Goal: Transaction & Acquisition: Purchase product/service

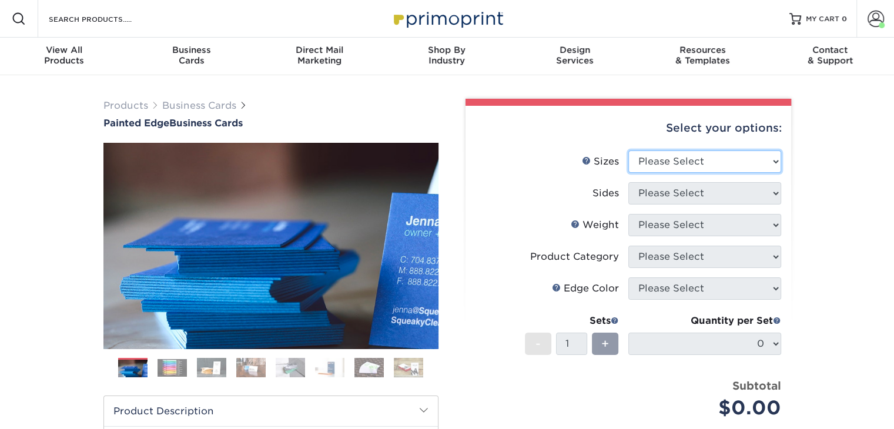
click at [724, 163] on select "Please Select 2" x 3.5" - Standard 2.125" x 3.375" - European 2.5" x 2.5" - Squ…" at bounding box center [704, 161] width 153 height 22
select select "2.00x3.50"
click at [628, 150] on select "Please Select 2" x 3.5" - Standard 2.125" x 3.375" - European 2.5" x 2.5" - Squ…" at bounding box center [704, 161] width 153 height 22
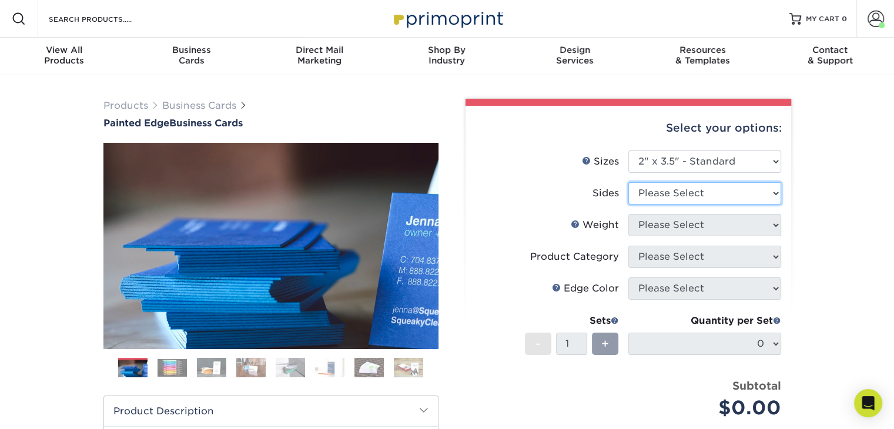
drag, startPoint x: 711, startPoint y: 189, endPoint x: 706, endPoint y: 203, distance: 15.3
click at [711, 189] on select "Please Select Print Both Sides Print Front Only" at bounding box center [704, 193] width 153 height 22
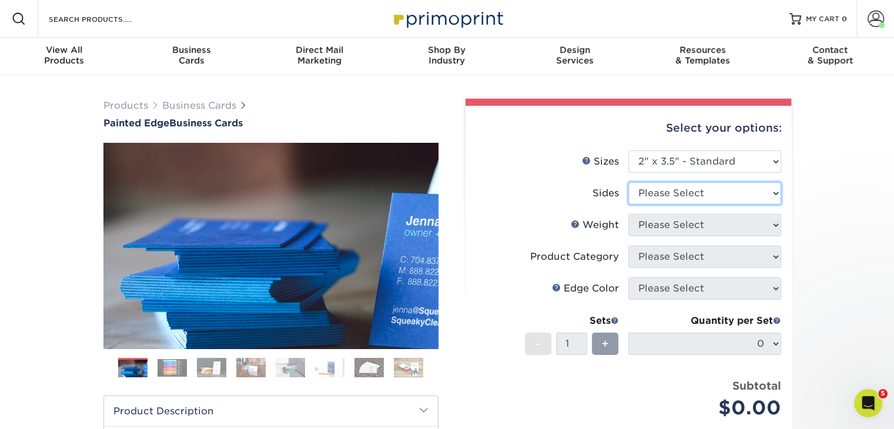
select select "13abbda7-1d64-4f25-8bb2-c179b224825d"
click at [628, 182] on select "Please Select Print Both Sides Print Front Only" at bounding box center [704, 193] width 153 height 22
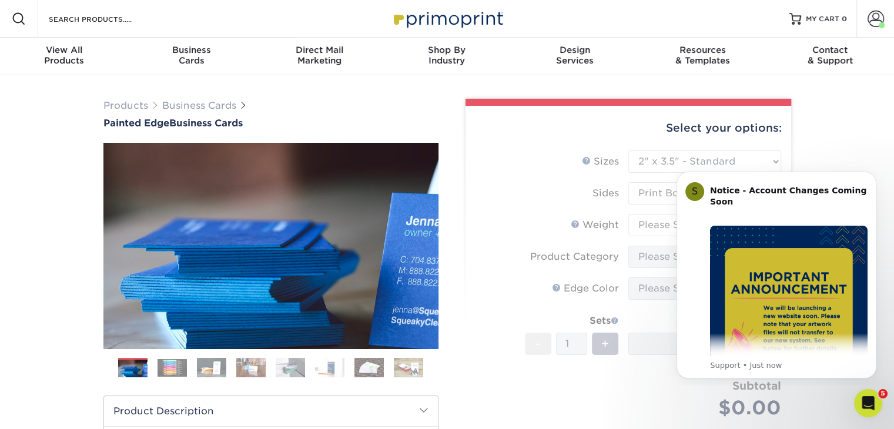
click at [854, 139] on div "Products Business Cards Painted Edge Business Cards Previous Next" at bounding box center [447, 388] width 894 height 627
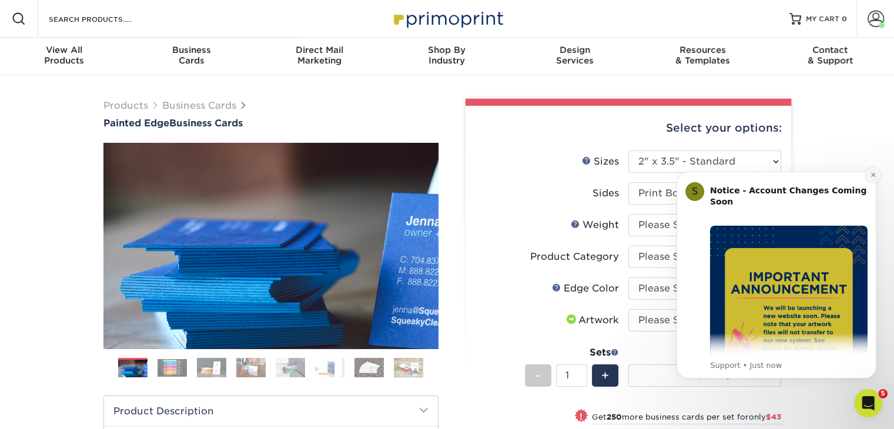
click at [872, 175] on icon "Dismiss notification" at bounding box center [872, 175] width 4 height 4
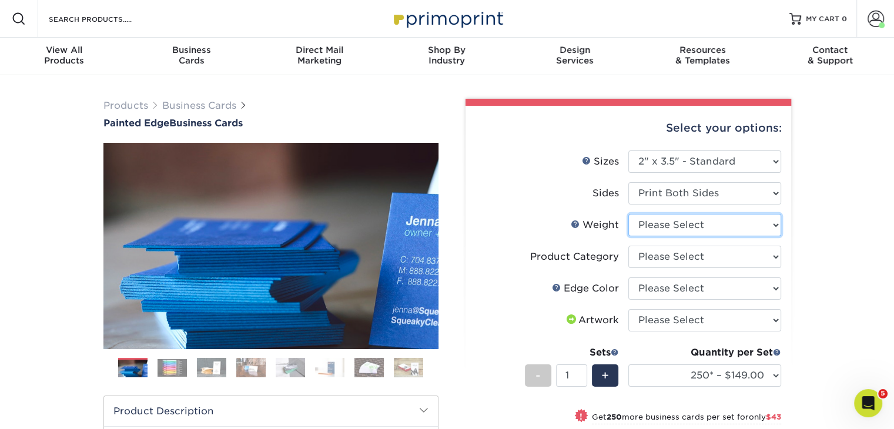
click at [700, 225] on select "Please Select 32PTUC" at bounding box center [704, 225] width 153 height 22
select select "32PTUC"
click at [628, 214] on select "Please Select 32PTUC" at bounding box center [704, 225] width 153 height 22
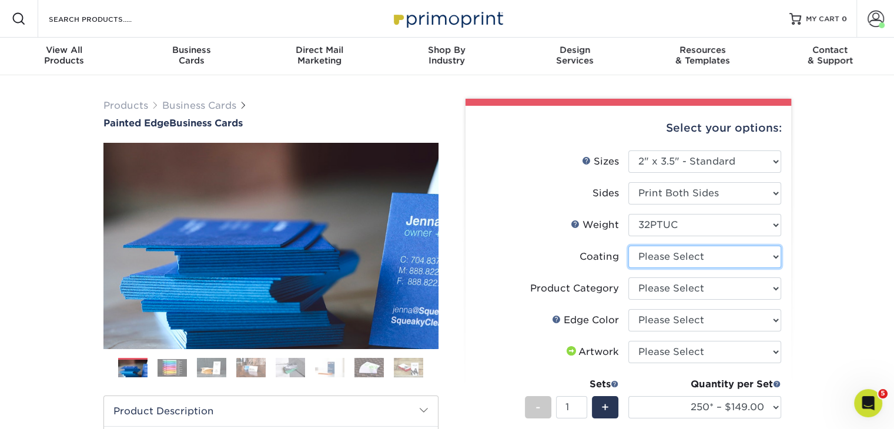
click at [706, 257] on select at bounding box center [704, 257] width 153 height 22
select select "3e7618de-abca-4bda-9f97-8b9129e913d8"
click at [628, 246] on select at bounding box center [704, 257] width 153 height 22
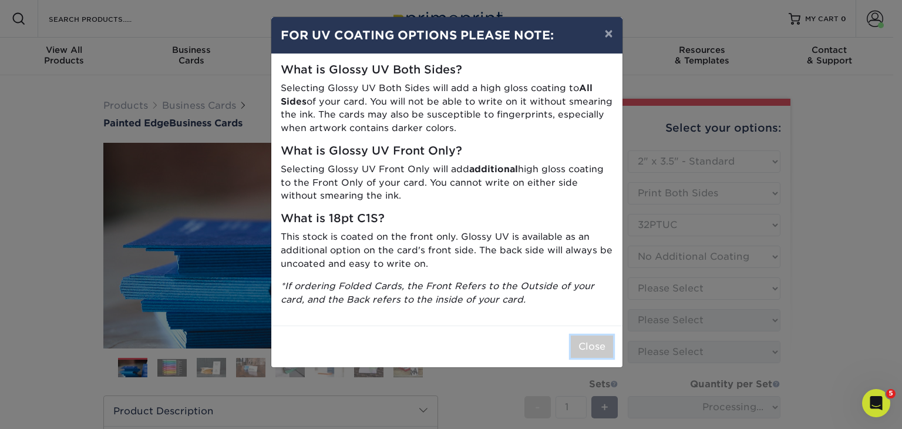
click at [593, 348] on button "Close" at bounding box center [592, 346] width 42 height 22
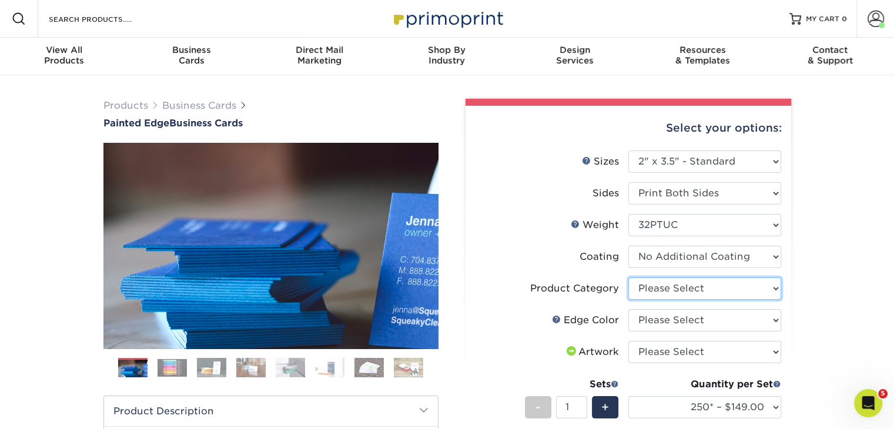
click at [728, 290] on select "Please Select Business Cards" at bounding box center [704, 288] width 153 height 22
select select "3b5148f1-0588-4f88-a218-97bcfdce65c1"
click at [628, 277] on select "Please Select Business Cards" at bounding box center [704, 288] width 153 height 22
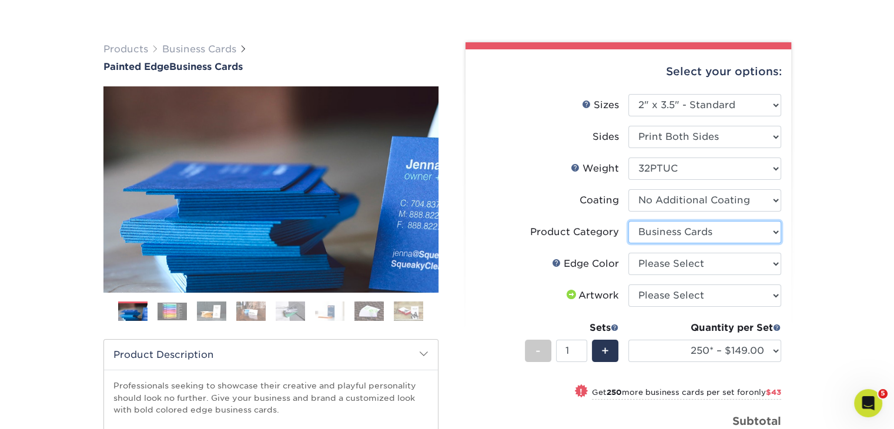
scroll to position [117, 0]
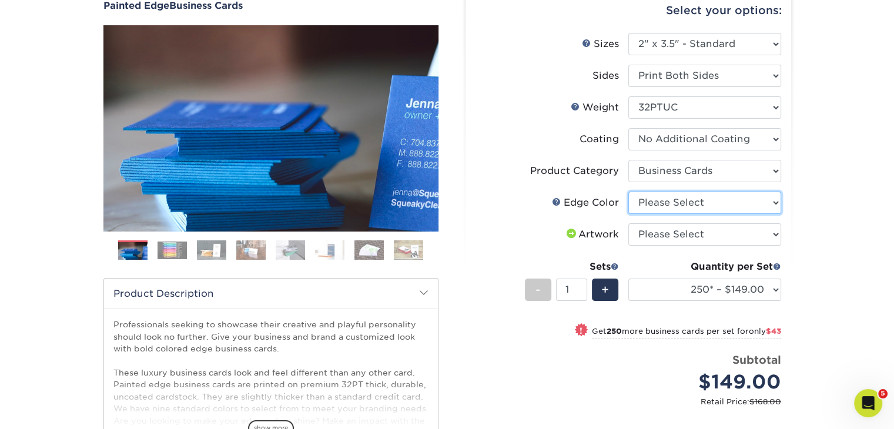
click at [697, 200] on select "Please Select Charcoal Black Brown Blue Pearlescent Blue Pearlescent Gold Pearl…" at bounding box center [704, 203] width 153 height 22
select select "1d2dc4a6-caa7-4e97-9ffb-823980241cde"
click at [628, 192] on select "Please Select Charcoal Black Brown Blue Pearlescent Blue Pearlescent Gold Pearl…" at bounding box center [704, 203] width 153 height 22
click at [690, 236] on select "Please Select I will upload files I need a design - $100" at bounding box center [704, 234] width 153 height 22
select select "upload"
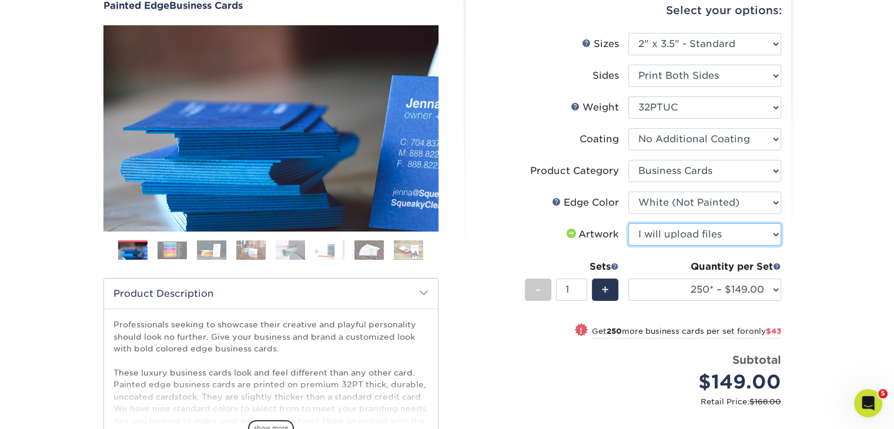
click at [628, 223] on select "Please Select I will upload files I need a design - $100" at bounding box center [704, 234] width 153 height 22
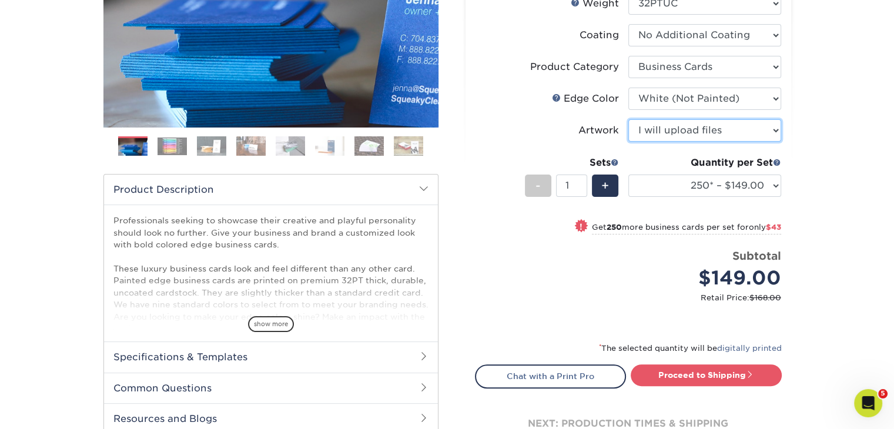
scroll to position [294, 0]
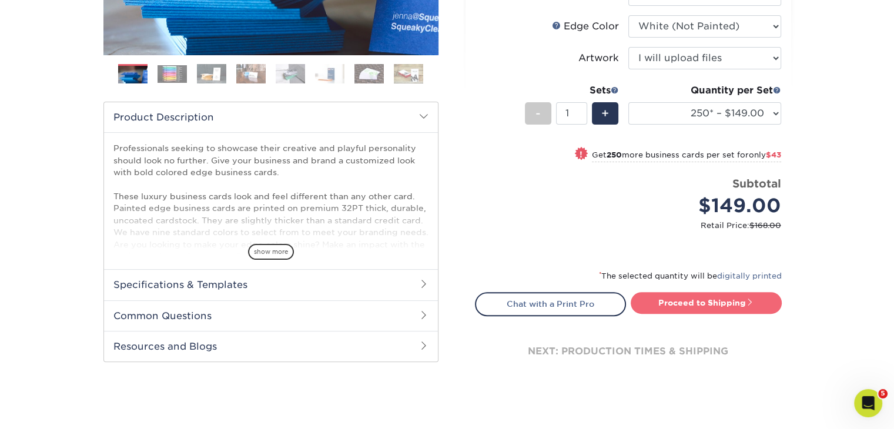
click at [685, 303] on link "Proceed to Shipping" at bounding box center [705, 302] width 151 height 21
type input "Set 1"
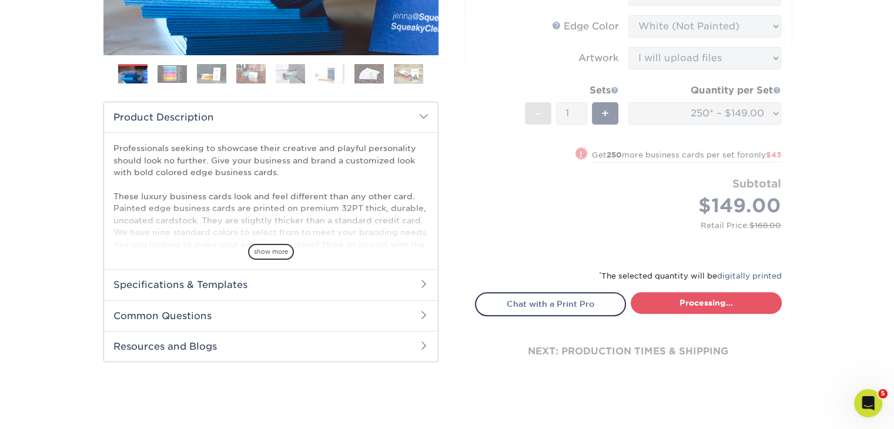
select select "b1d50ed3-fc81-464d-a1d8-d1915fbce704"
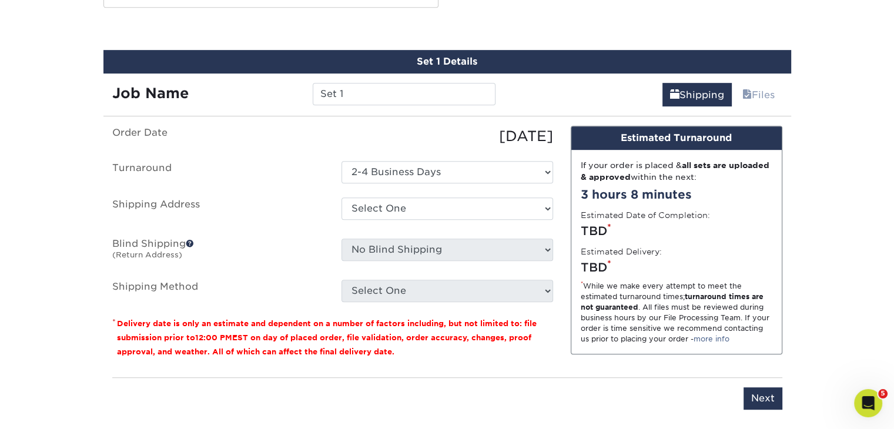
scroll to position [675, 0]
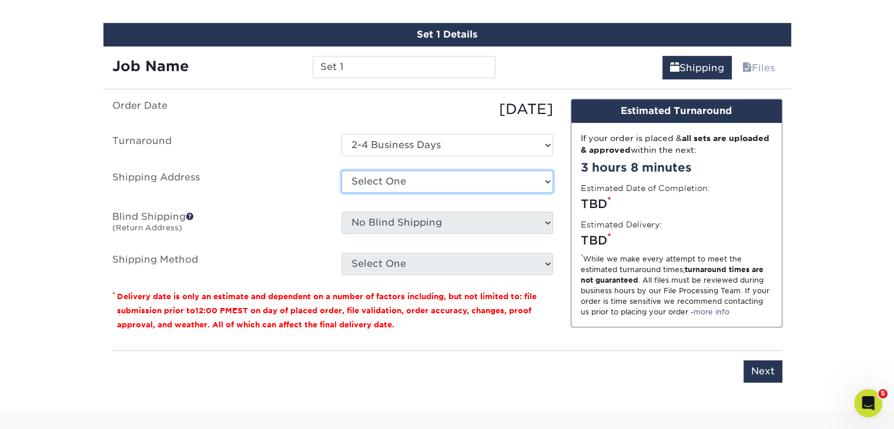
click at [412, 179] on select "Select One Capital One [PERSON_NAME] [PERSON_NAME] [PERSON_NAME] PP Royal Sales…" at bounding box center [446, 181] width 211 height 22
select select "244753"
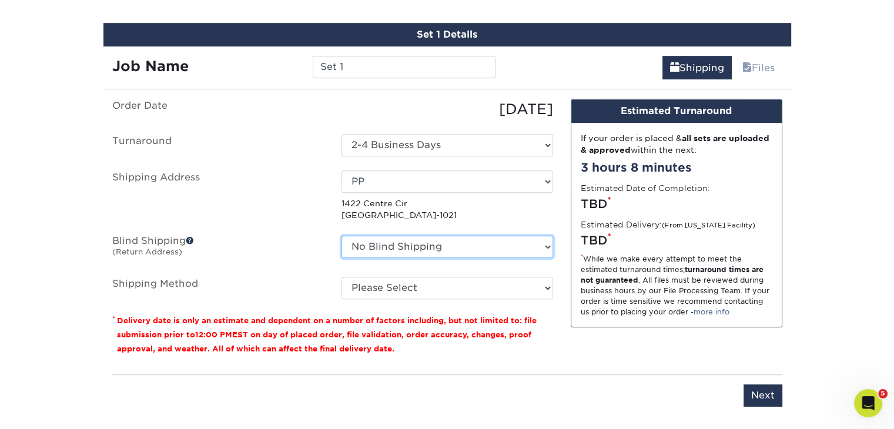
click at [540, 244] on select "No Blind Shipping Capital One [PERSON_NAME] [PERSON_NAME] [PERSON_NAME] PP Roya…" at bounding box center [446, 247] width 211 height 22
select select "244753"
click at [341, 236] on select "No Blind Shipping Capital One [PERSON_NAME] [PERSON_NAME] [PERSON_NAME] PP Roya…" at bounding box center [446, 247] width 211 height 22
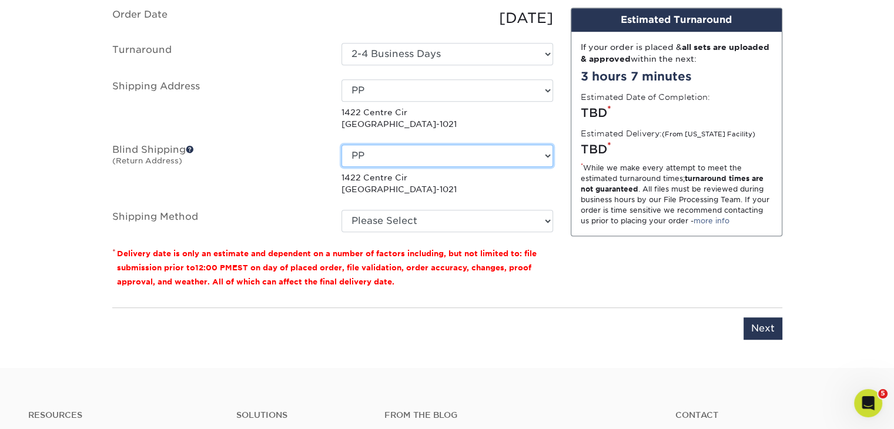
scroll to position [792, 0]
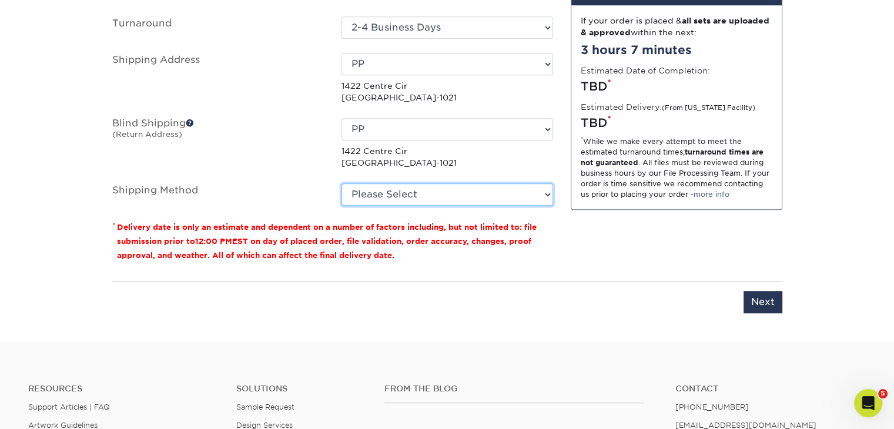
click at [425, 194] on select "Please Select Ground Shipping (+$7.84) 3 Day Shipping Service (+$17.24) 2 Day A…" at bounding box center [446, 194] width 211 height 22
select select "03"
click at [341, 183] on select "Please Select Ground Shipping (+$7.84) 3 Day Shipping Service (+$17.24) 2 Day A…" at bounding box center [446, 194] width 211 height 22
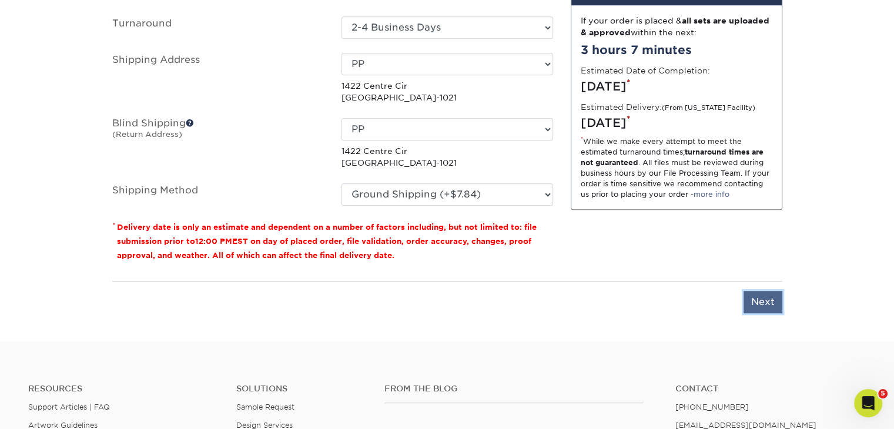
click at [759, 293] on input "Next" at bounding box center [762, 302] width 39 height 22
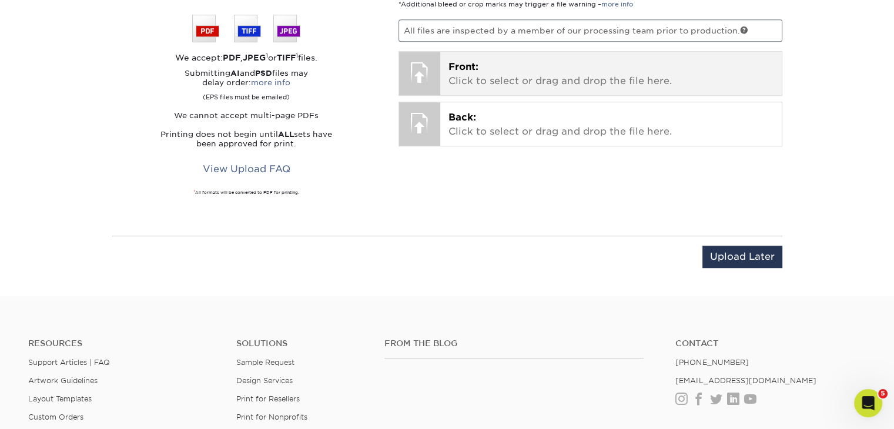
click at [519, 72] on p "Front: Click to select or drag and drop the file here." at bounding box center [610, 74] width 325 height 28
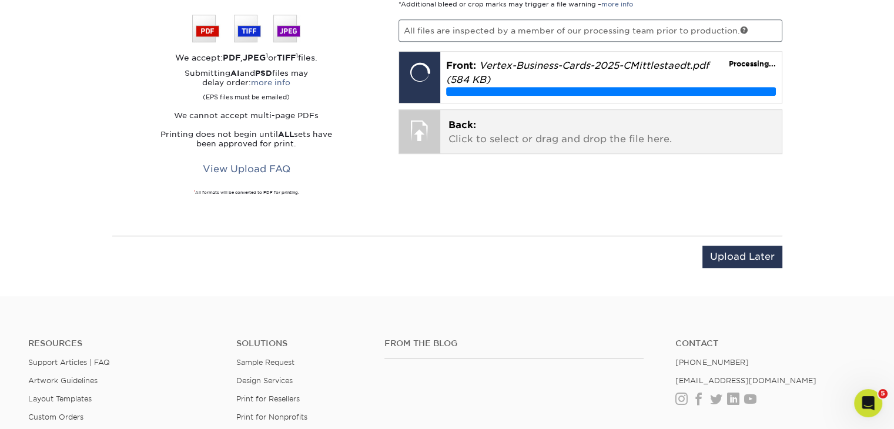
click at [541, 127] on p "Back: Click to select or drag and drop the file here." at bounding box center [610, 132] width 325 height 28
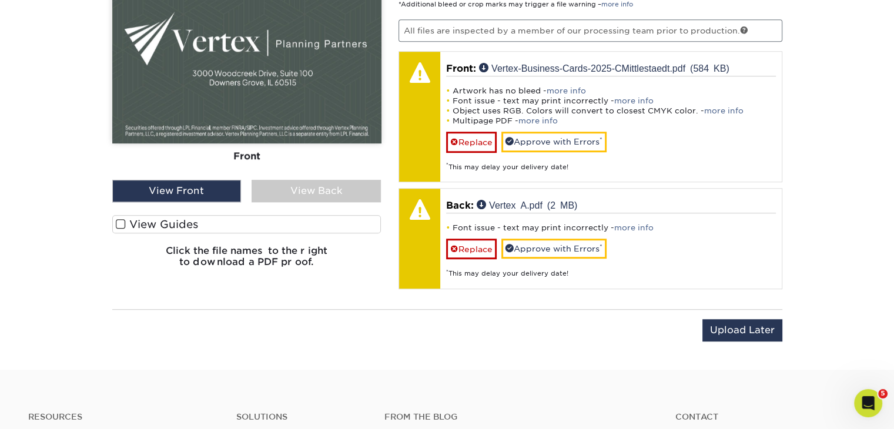
click at [189, 187] on div "View Front" at bounding box center [176, 191] width 129 height 22
click at [286, 183] on div "View Back" at bounding box center [315, 191] width 129 height 22
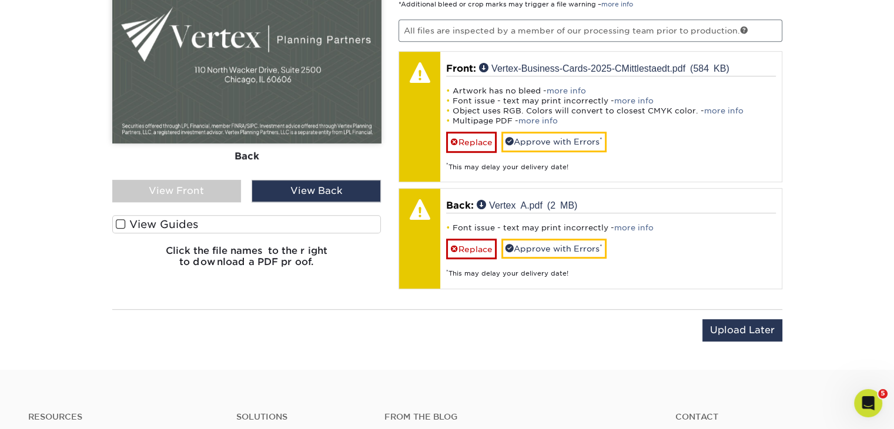
click at [207, 184] on div "View Front" at bounding box center [176, 191] width 129 height 22
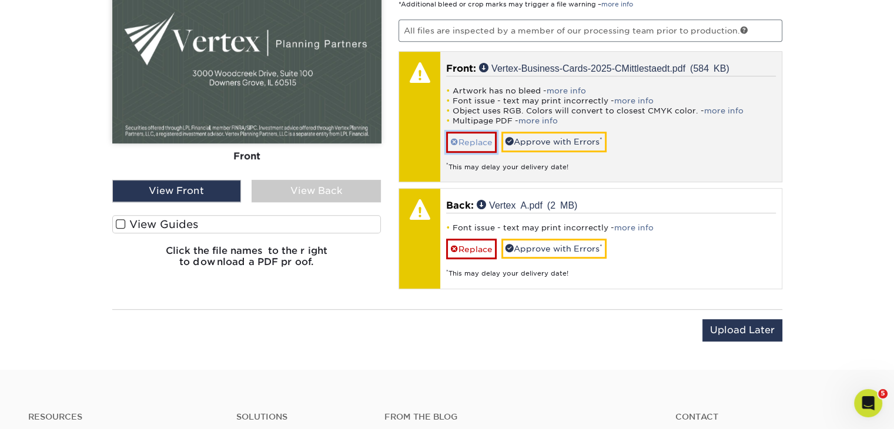
click at [472, 142] on link "Replace" at bounding box center [471, 142] width 51 height 21
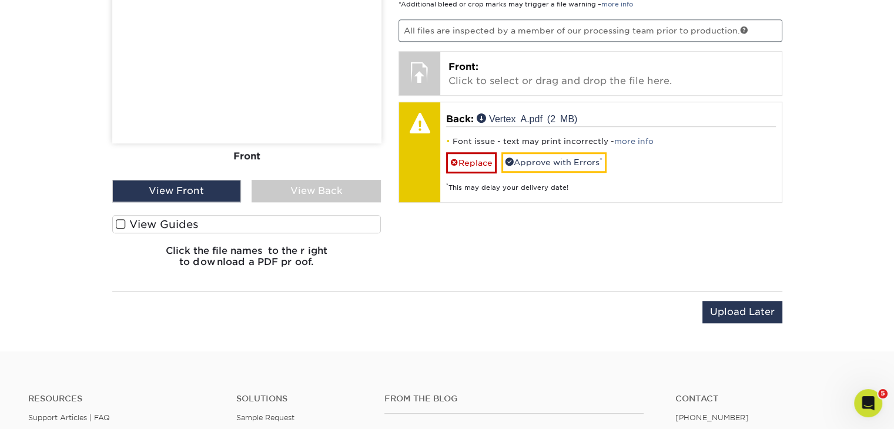
click at [305, 99] on img at bounding box center [246, 64] width 269 height 157
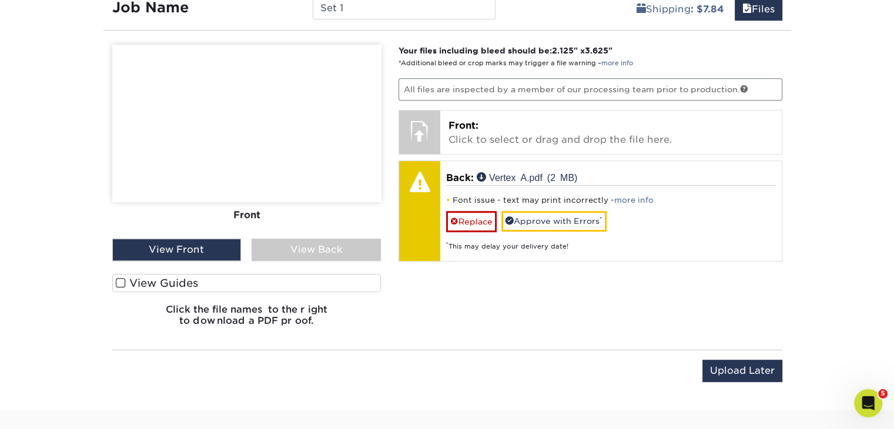
scroll to position [440, 0]
